Goal: Task Accomplishment & Management: Use online tool/utility

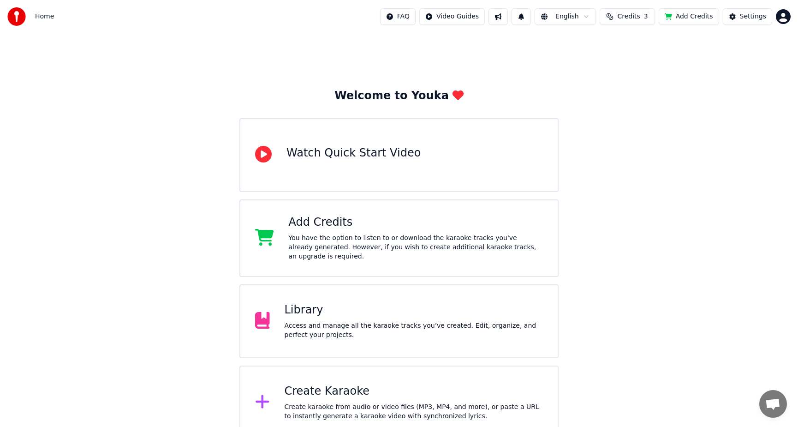
click at [683, 16] on button "Add Credits" at bounding box center [689, 16] width 60 height 17
click at [519, 9] on span "1" at bounding box center [515, 10] width 12 height 10
click at [591, 45] on button "Update" at bounding box center [595, 45] width 39 height 17
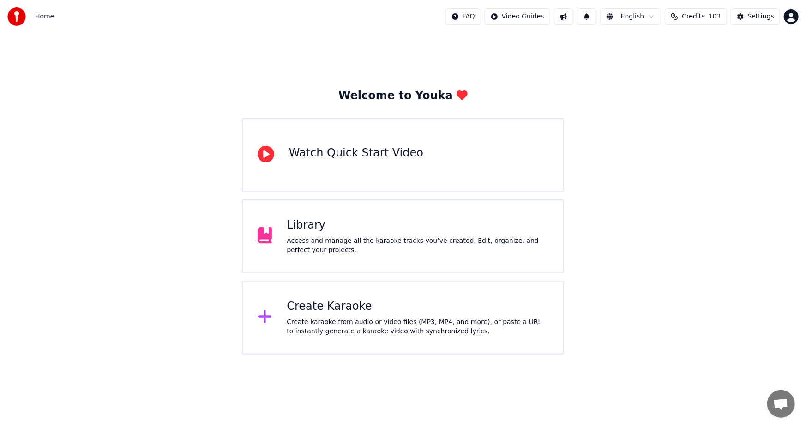
click at [328, 306] on div "Create Karaoke" at bounding box center [418, 306] width 262 height 15
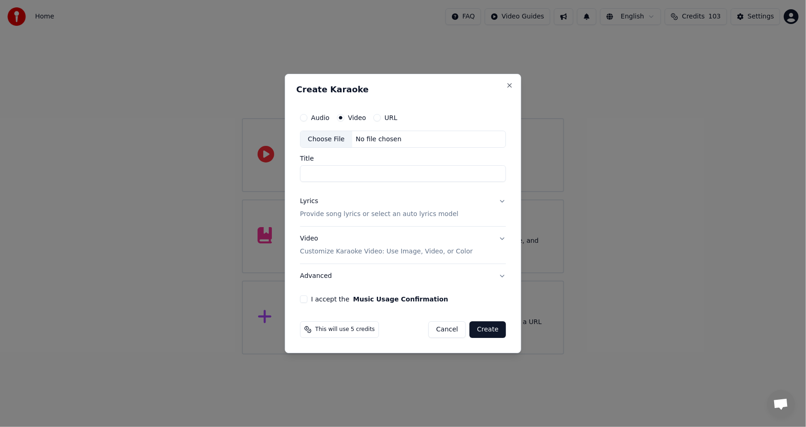
click at [330, 138] on div "Choose File" at bounding box center [326, 139] width 52 height 17
type input "**********"
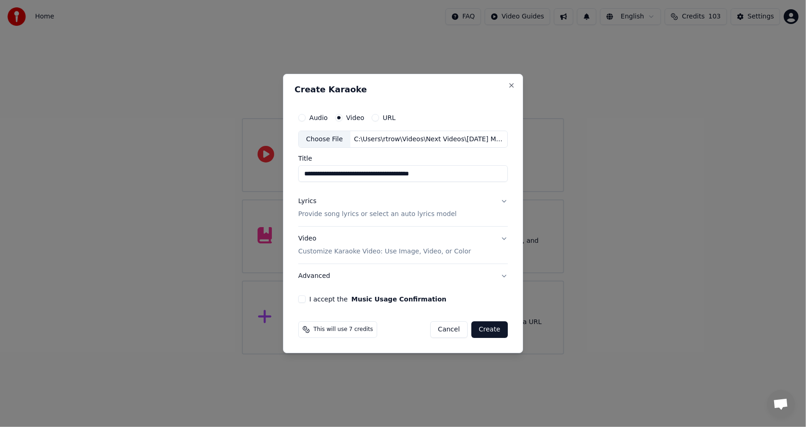
click at [389, 213] on p "Provide song lyrics or select an auto lyrics model" at bounding box center [377, 214] width 158 height 9
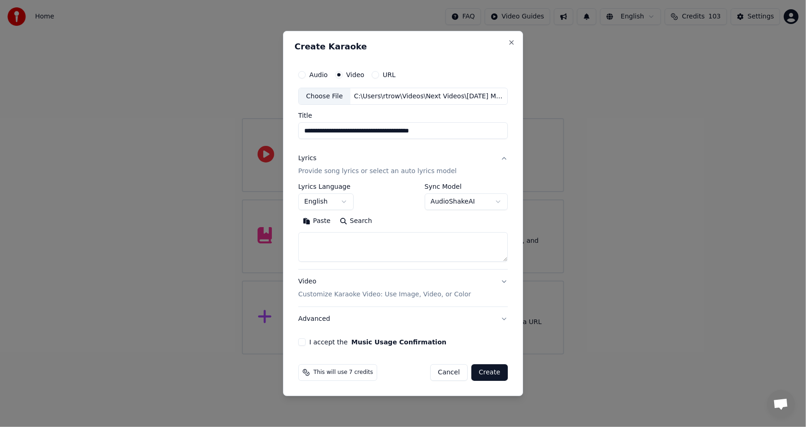
click at [302, 342] on button "I accept the Music Usage Confirmation" at bounding box center [301, 341] width 7 height 7
click at [426, 294] on p "Customize Karaoke Video: Use Image, Video, or Color" at bounding box center [384, 294] width 173 height 9
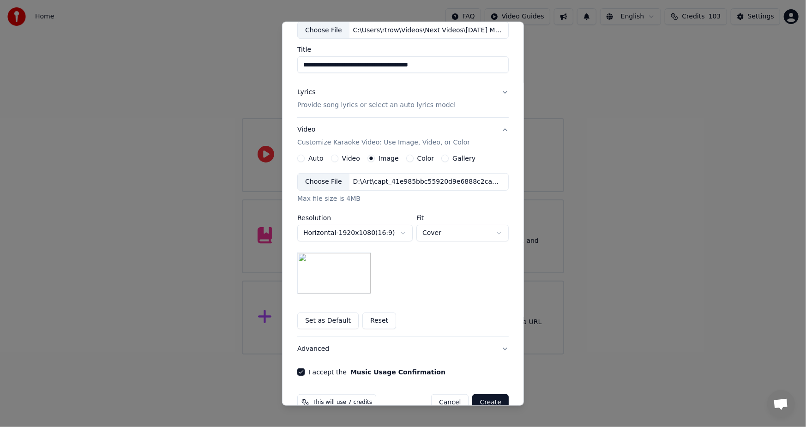
scroll to position [77, 0]
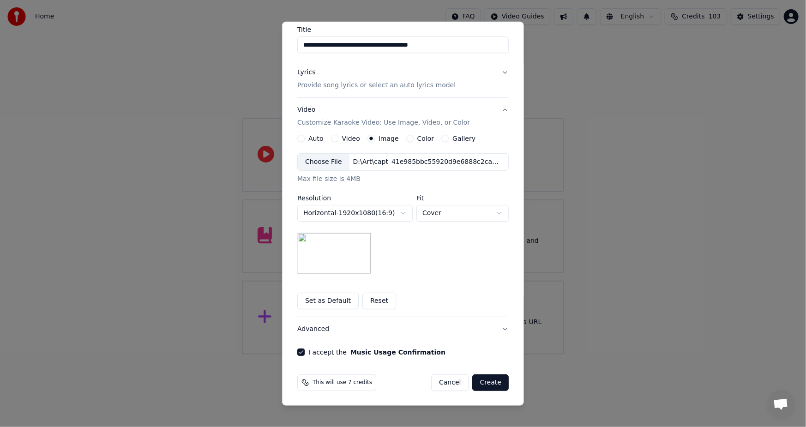
click at [489, 383] on button "Create" at bounding box center [490, 382] width 36 height 17
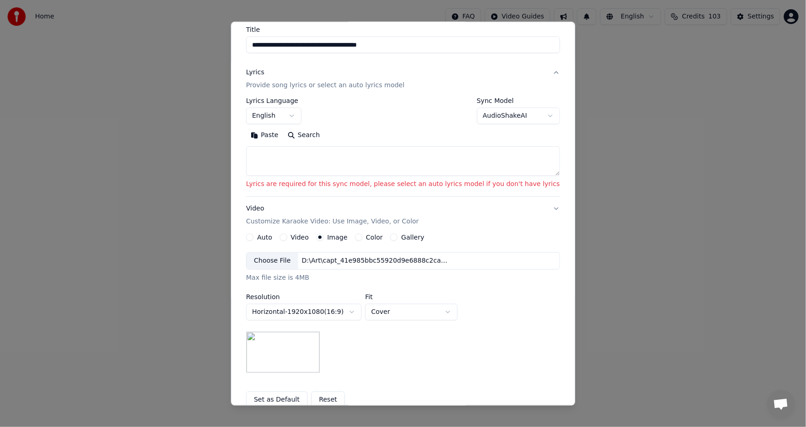
scroll to position [0, 0]
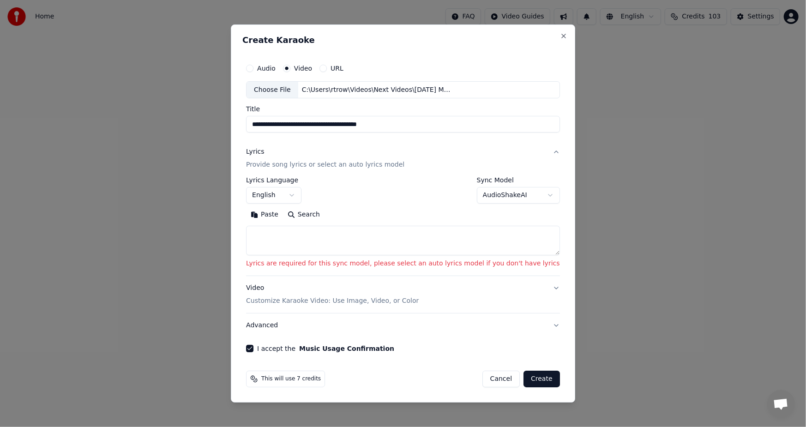
click at [319, 213] on button "Search" at bounding box center [304, 215] width 42 height 15
click at [482, 379] on button "Cancel" at bounding box center [500, 379] width 37 height 17
select select
